Goal: Information Seeking & Learning: Learn about a topic

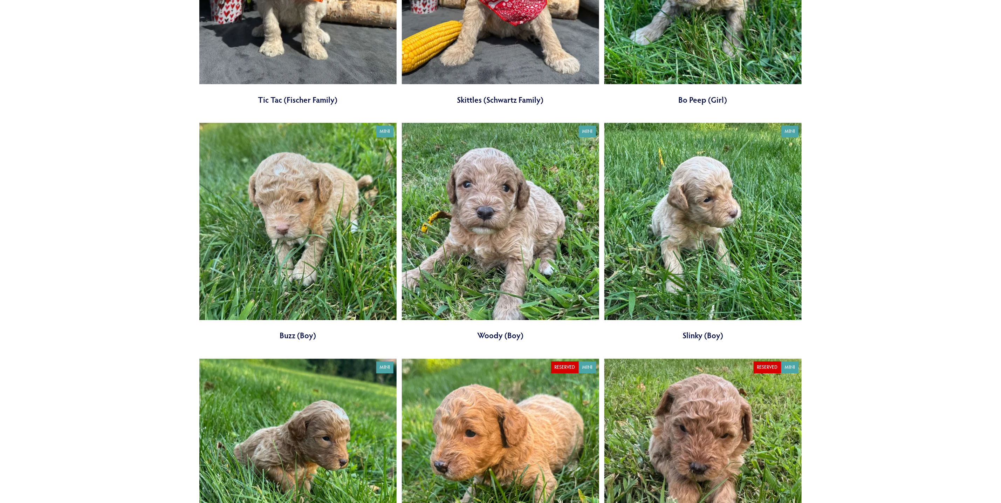
scroll to position [1261, 0]
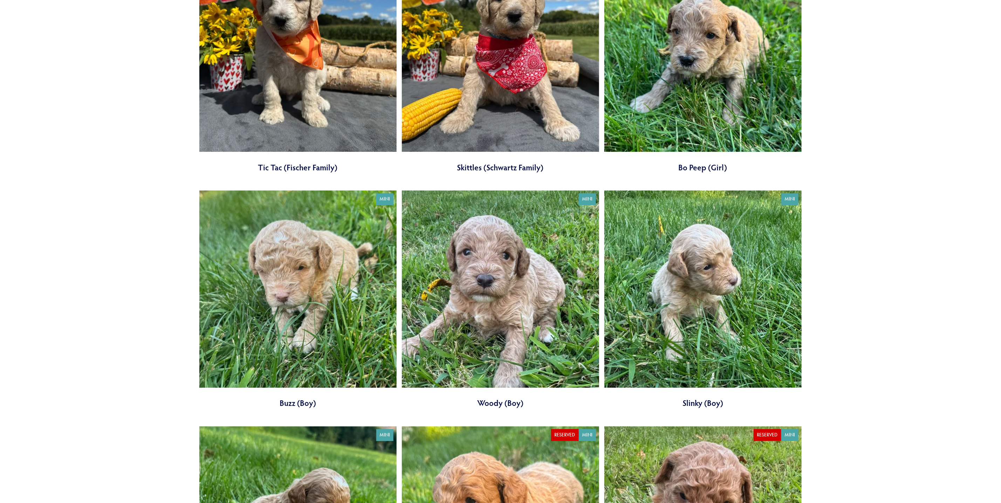
click at [498, 254] on link at bounding box center [500, 299] width 197 height 218
click at [330, 307] on link at bounding box center [297, 299] width 197 height 218
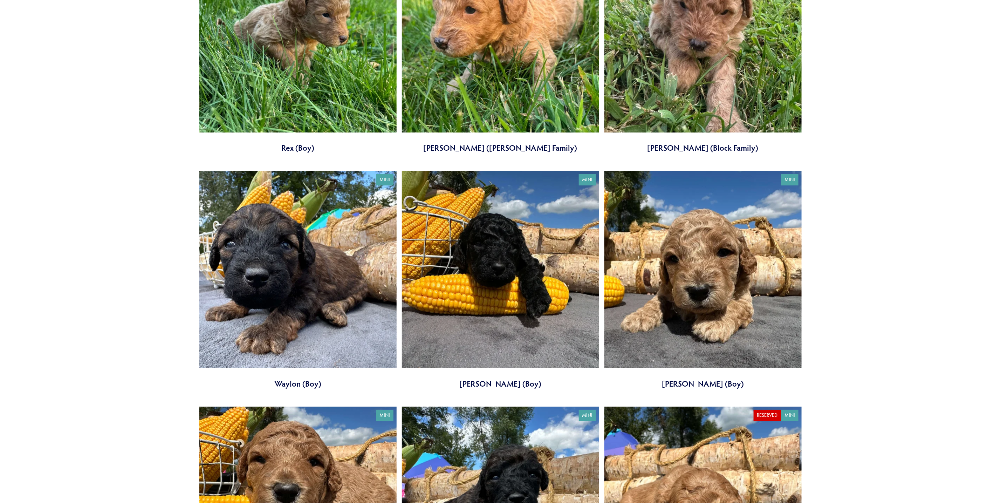
scroll to position [1787, 0]
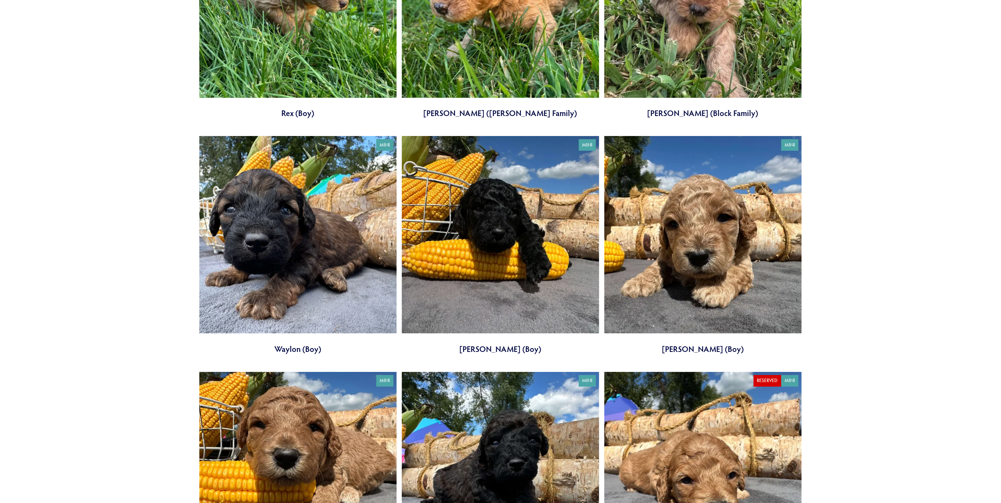
click at [325, 243] on link at bounding box center [297, 245] width 197 height 218
click at [477, 230] on link at bounding box center [500, 245] width 197 height 218
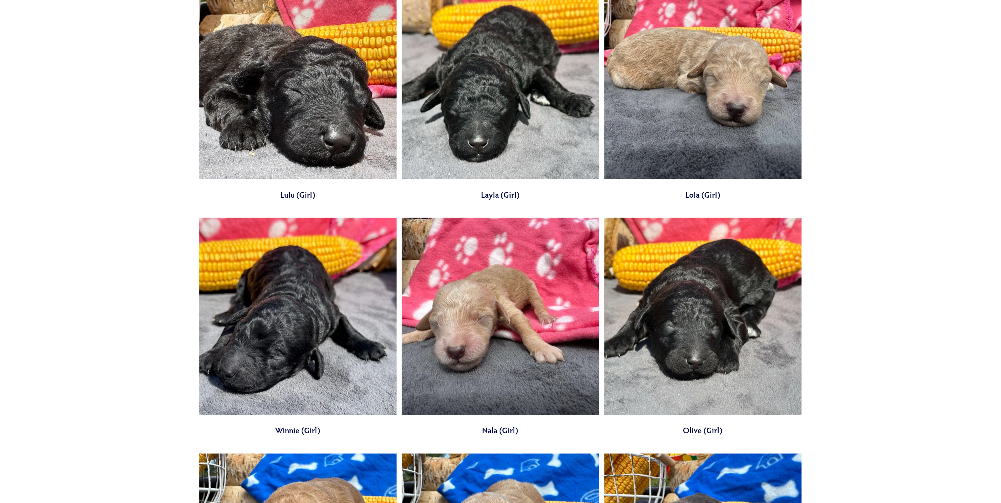
scroll to position [2418, 0]
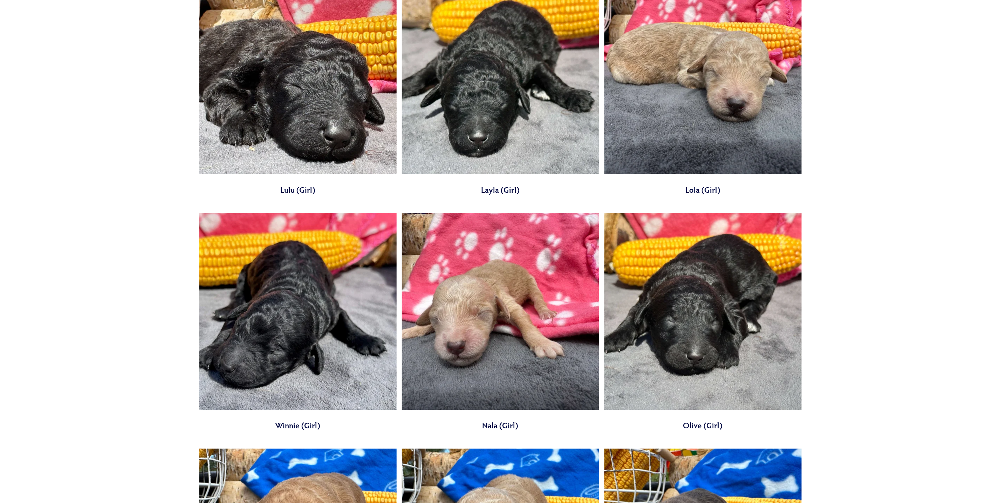
click at [700, 264] on link at bounding box center [702, 322] width 197 height 218
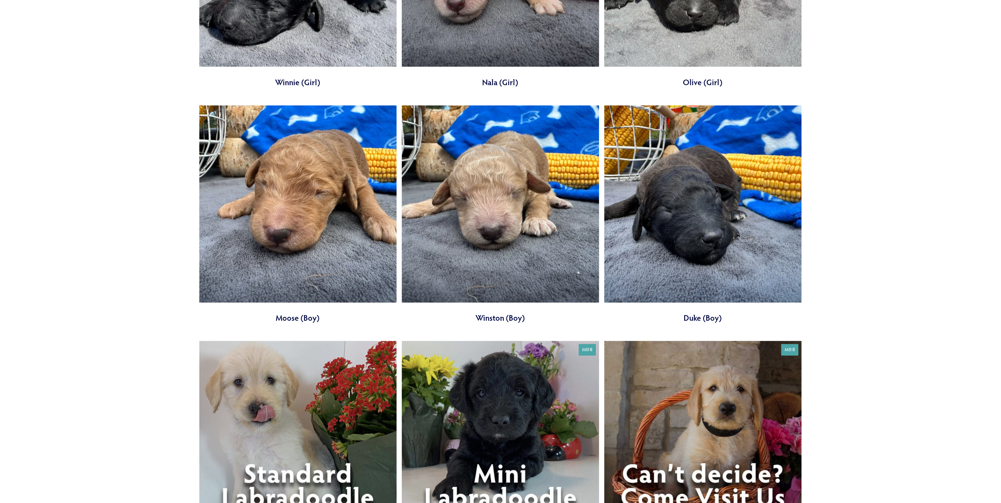
scroll to position [2733, 0]
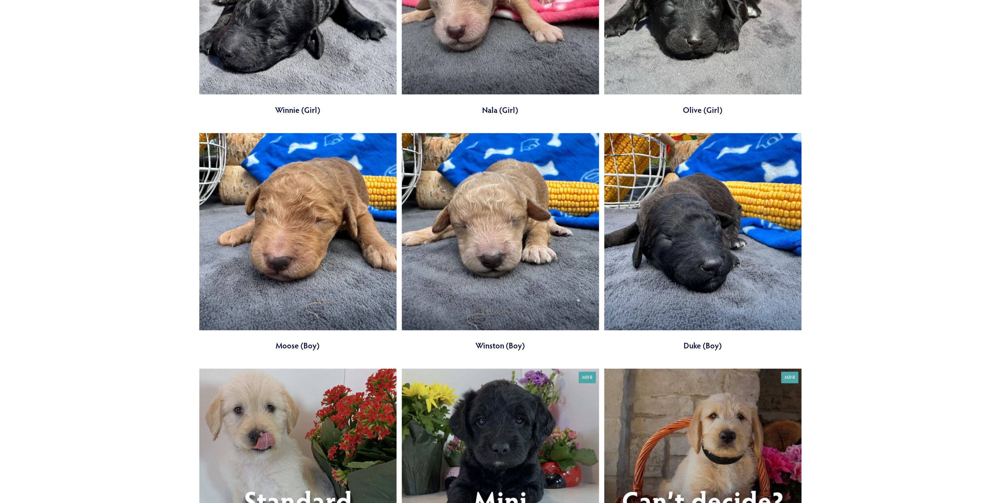
click at [707, 199] on link at bounding box center [702, 242] width 197 height 218
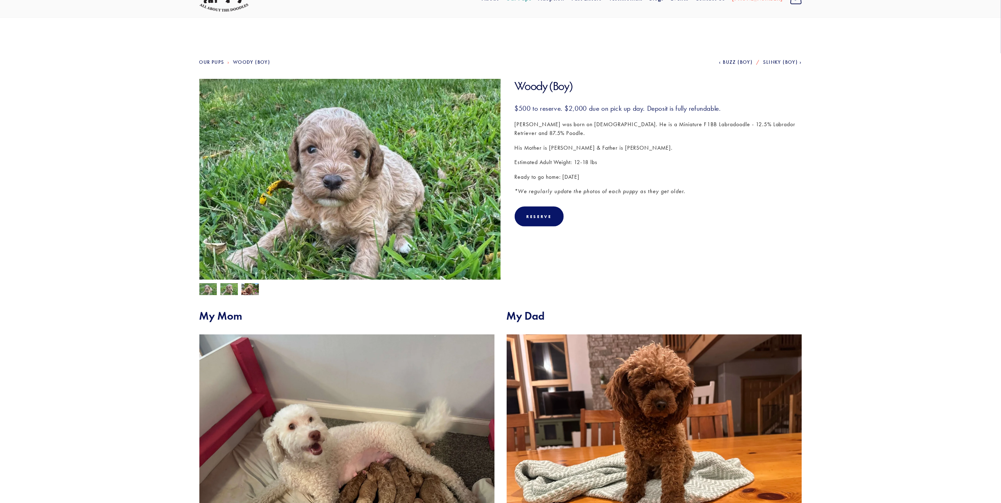
scroll to position [53, 0]
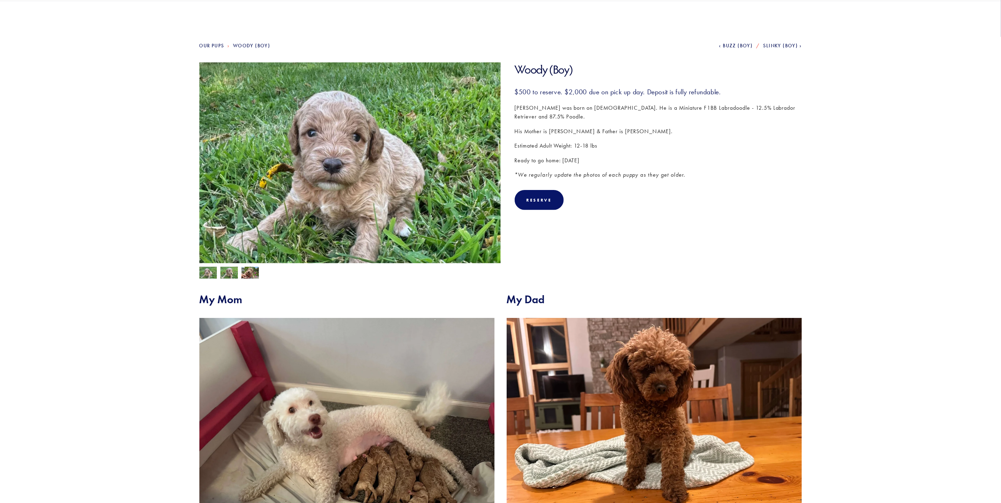
click at [228, 300] on h2 "My Mom" at bounding box center [346, 299] width 295 height 13
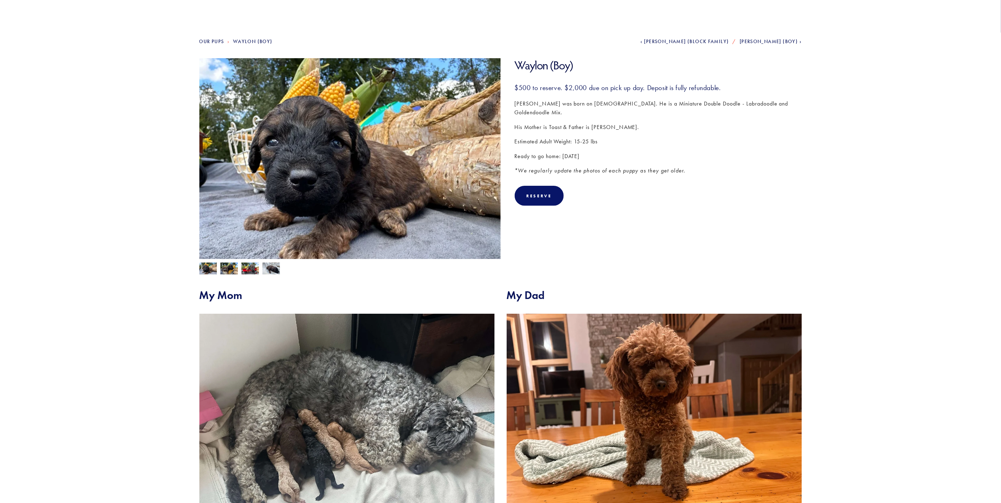
scroll to position [53, 0]
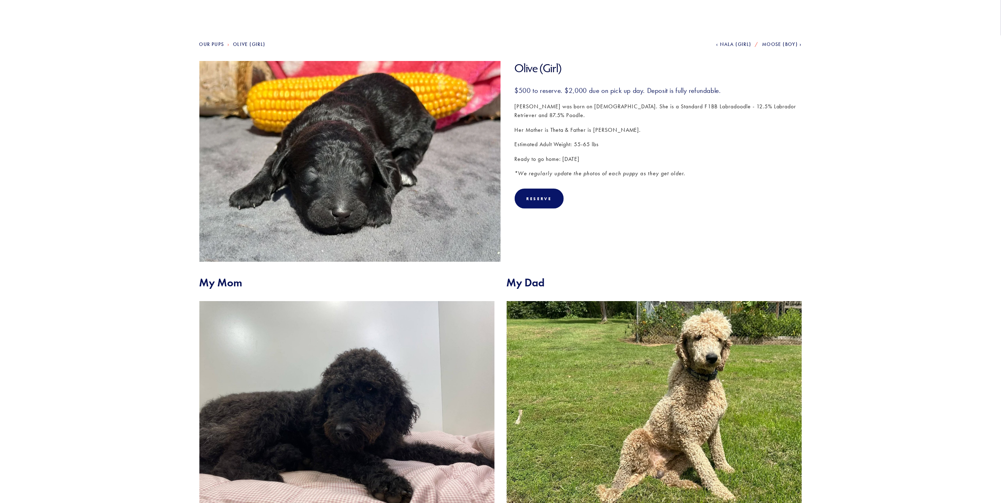
scroll to position [53, 0]
